Goal: Task Accomplishment & Management: Check status

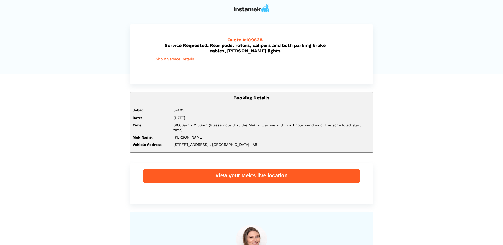
click at [182, 59] on span "Show Service Details" at bounding box center [175, 59] width 38 height 4
